Goal: Browse casually

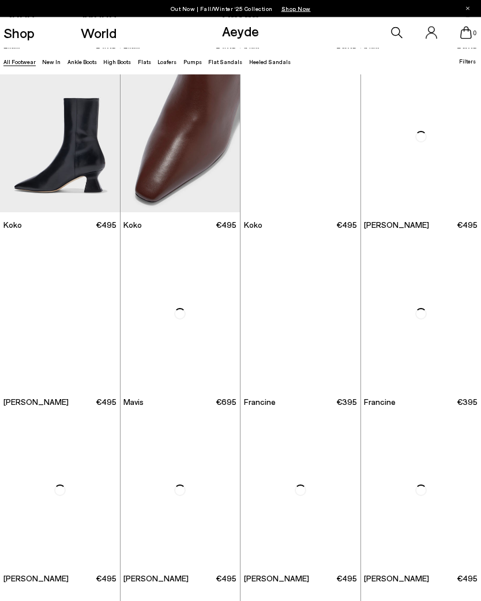
scroll to position [900, 0]
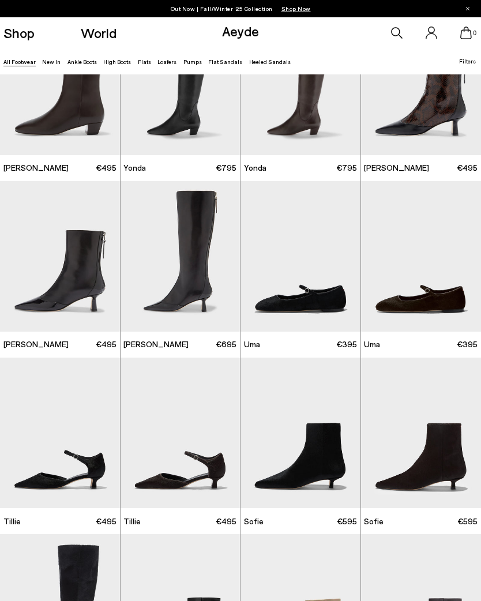
scroll to position [1516, 0]
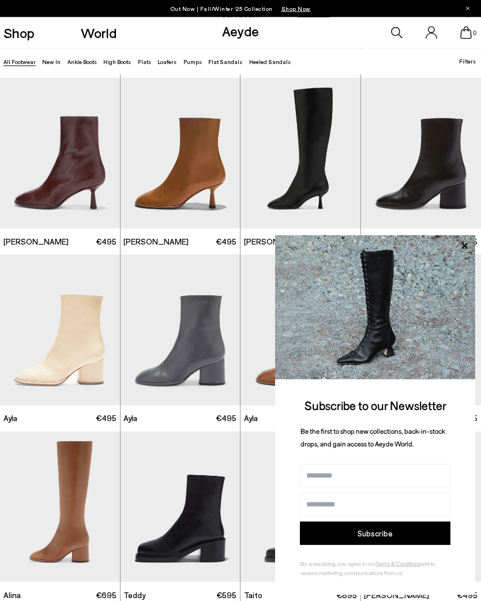
scroll to position [3531, 0]
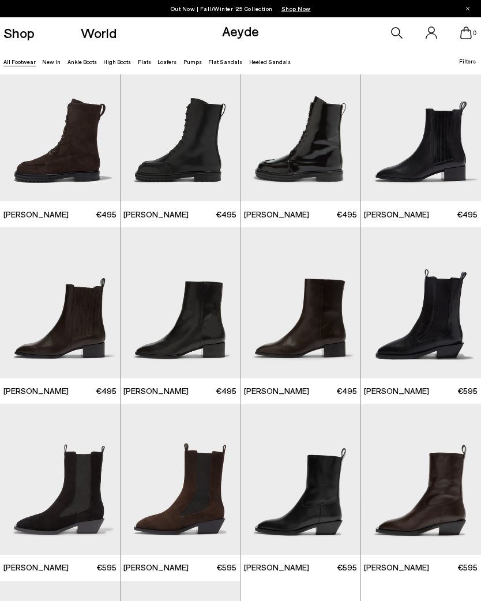
scroll to position [5335, 0]
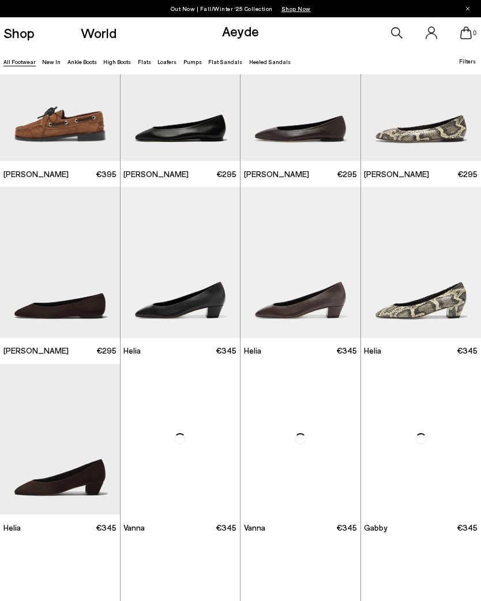
scroll to position [6625, 0]
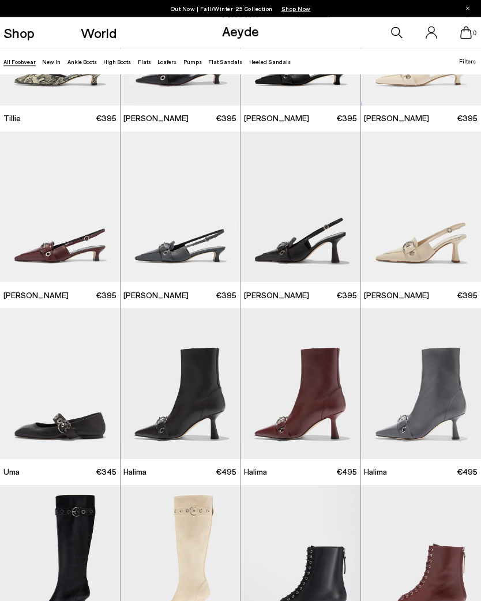
scroll to position [7737, 0]
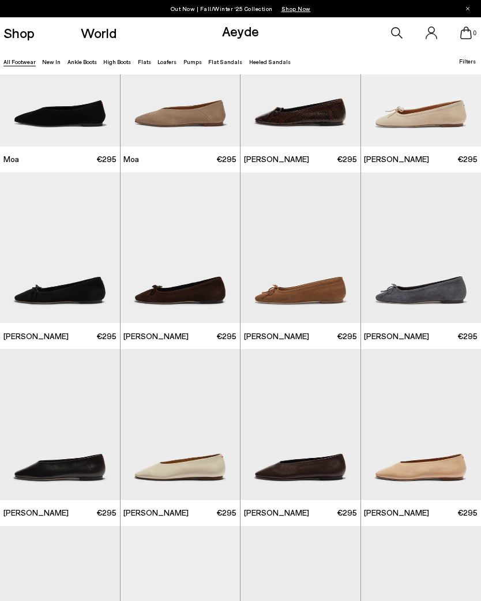
scroll to position [9617, 0]
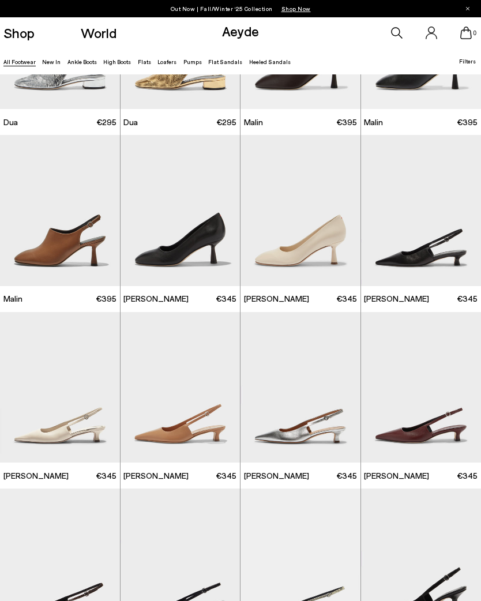
scroll to position [10367, 0]
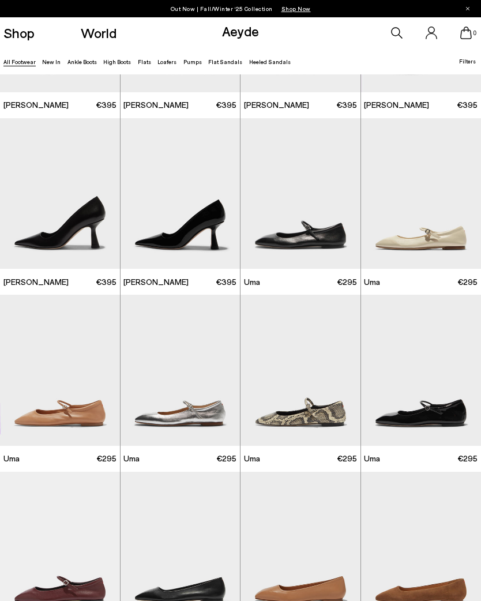
scroll to position [11256, 0]
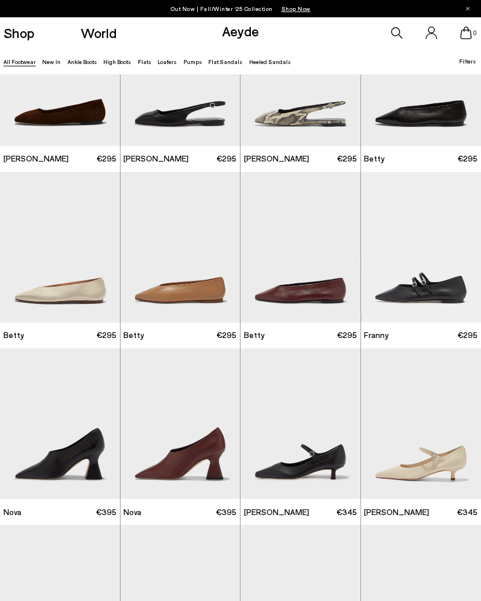
scroll to position [11763, 0]
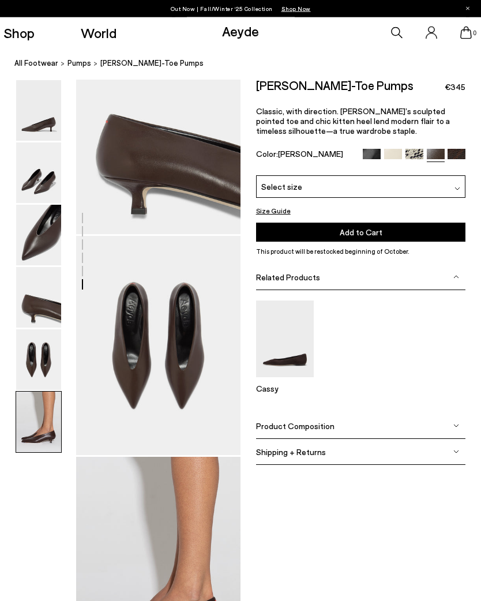
scroll to position [1184, 0]
